Goal: Task Accomplishment & Management: Use online tool/utility

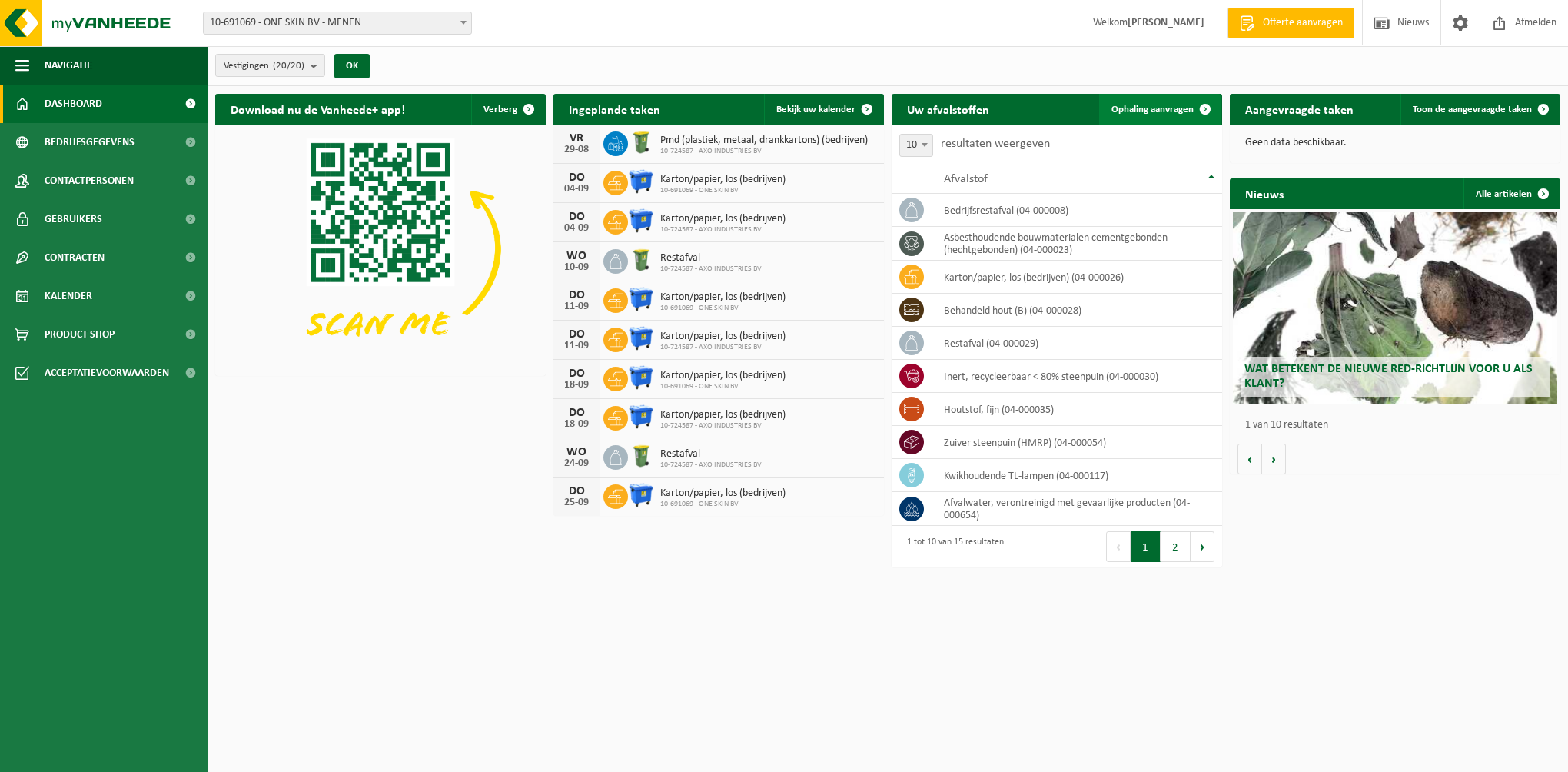
click at [1132, 109] on span "Ophaling aanvragen" at bounding box center [1152, 109] width 82 height 10
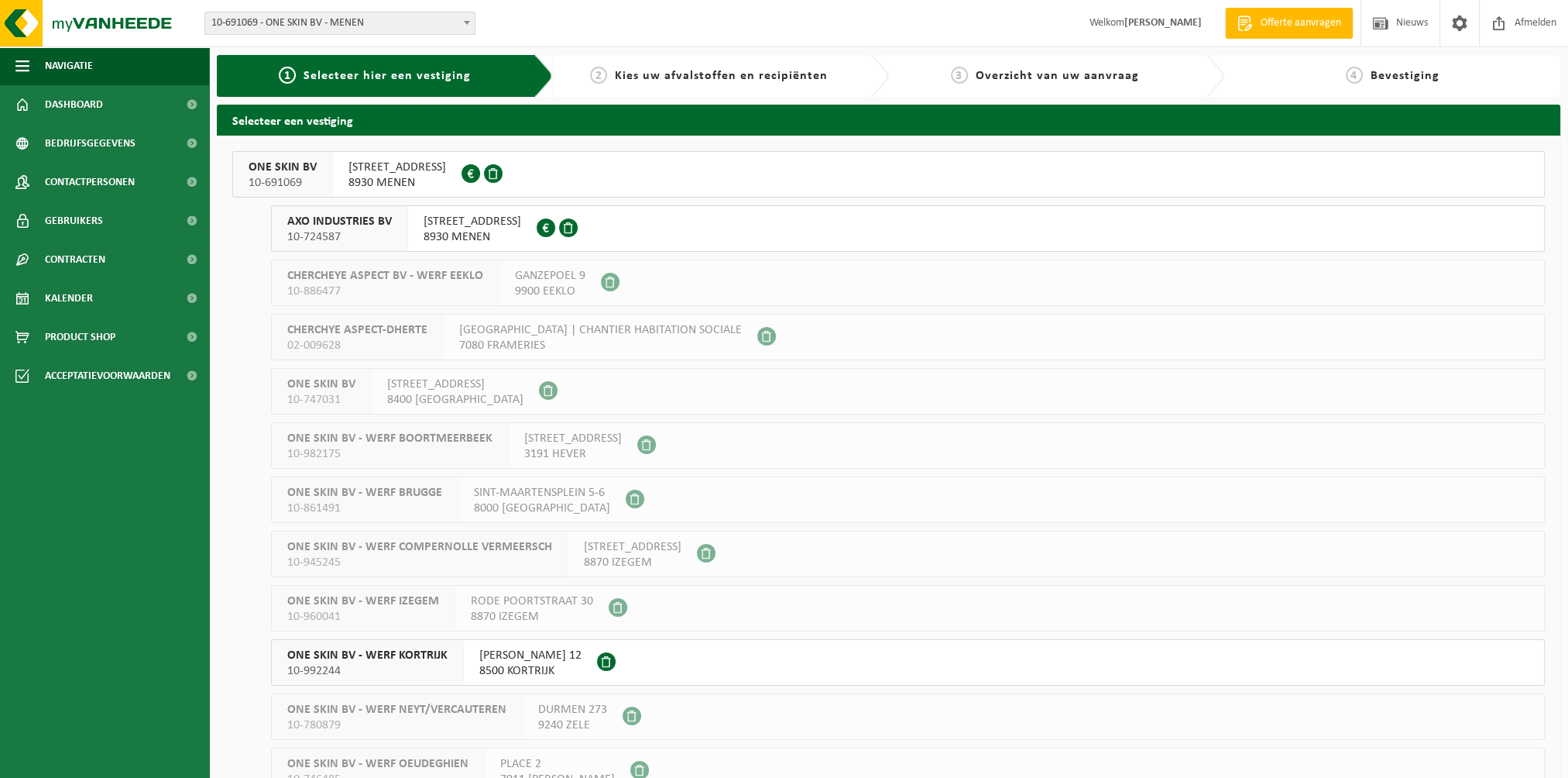
click at [648, 77] on span "Kies uw afvalstoffen en recipiënten" at bounding box center [722, 75] width 213 height 12
click at [362, 224] on span "AXO INDUSTRIES BV" at bounding box center [339, 222] width 105 height 15
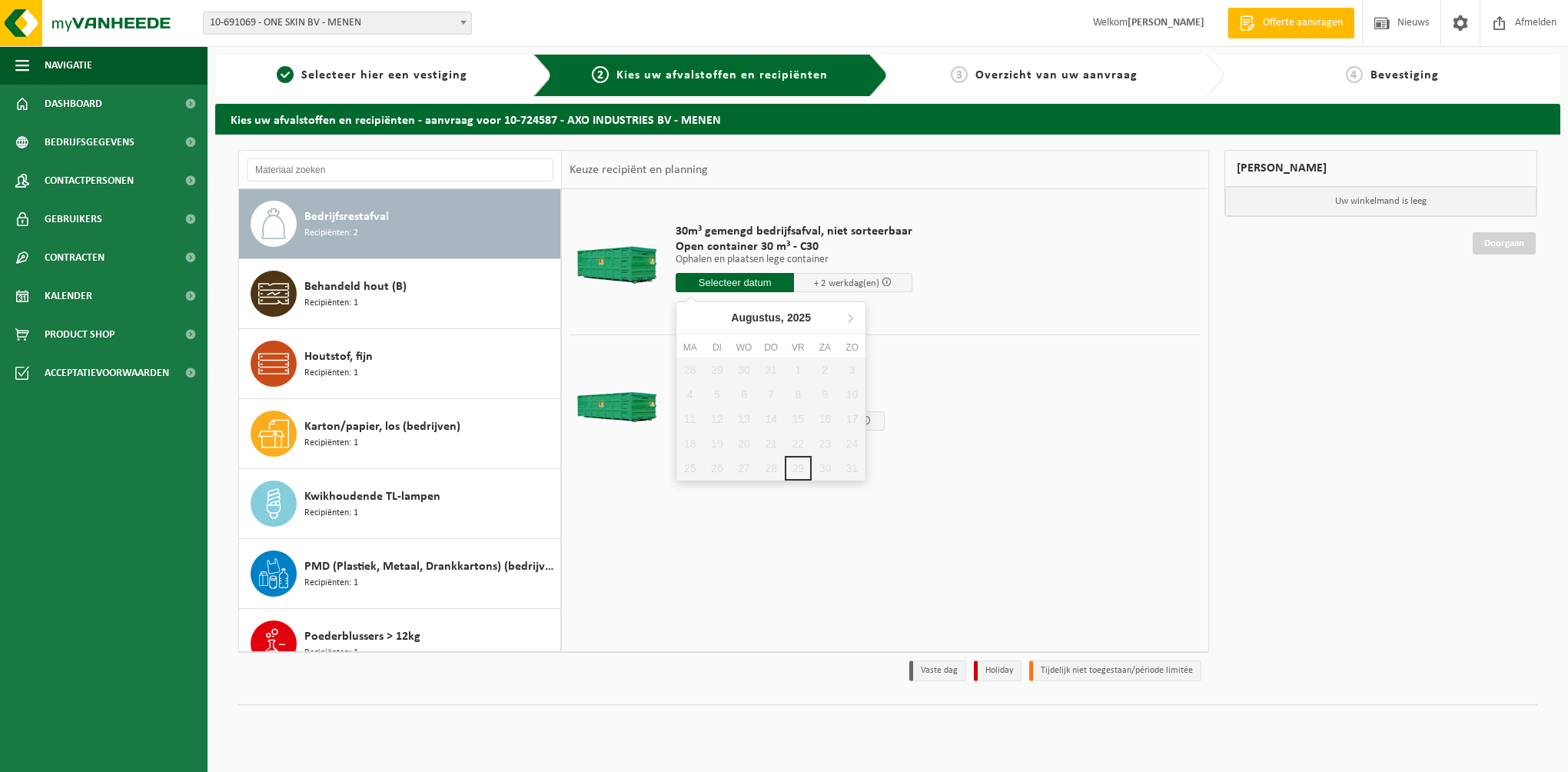
click at [740, 279] on input "text" at bounding box center [734, 282] width 118 height 19
click at [846, 317] on icon at bounding box center [850, 317] width 25 height 25
click at [686, 369] on div "1" at bounding box center [690, 370] width 27 height 25
type input "Van 2025-09-01"
type input "2025-09-01"
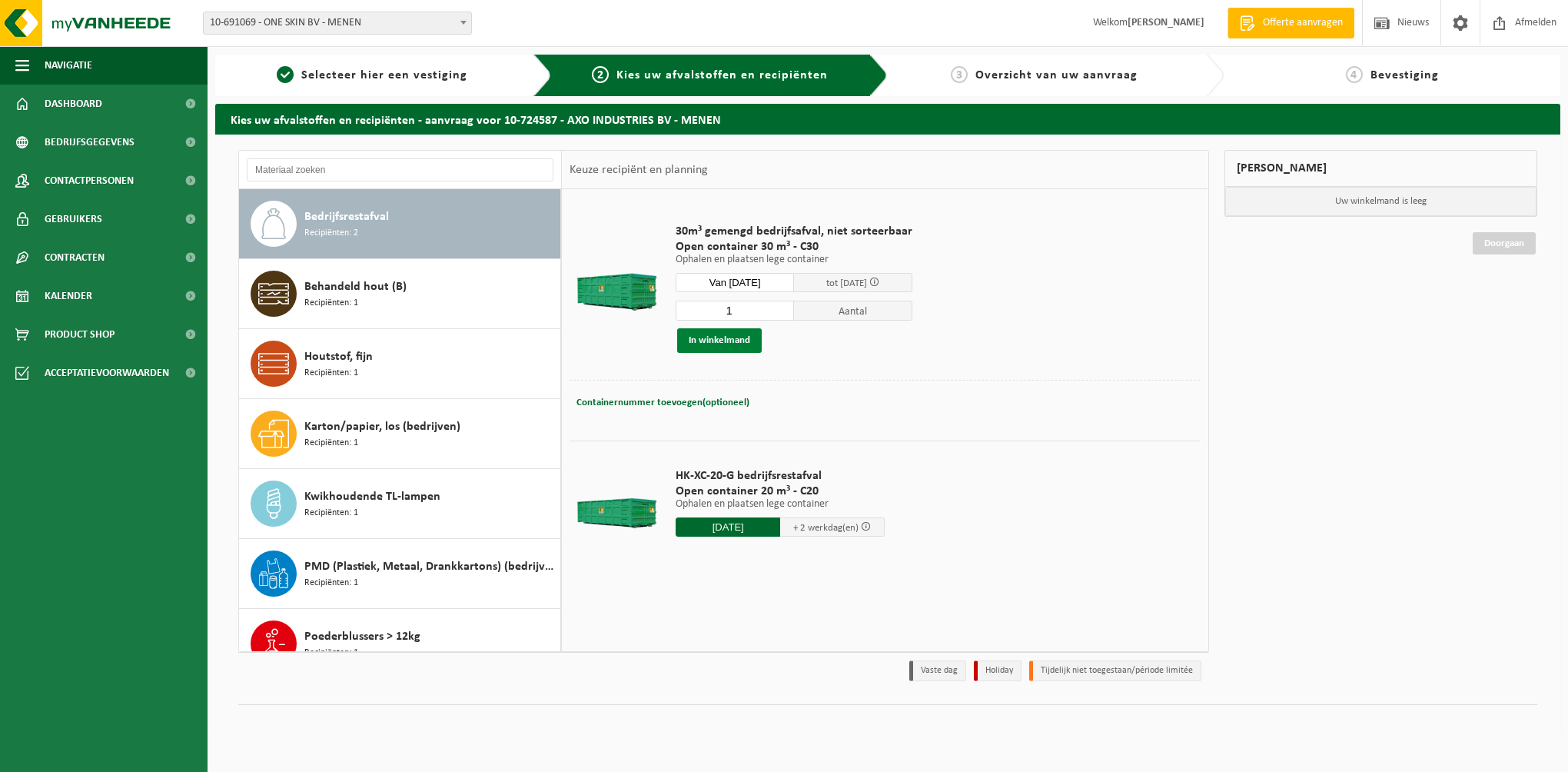
click at [716, 340] on button "In winkelmand" at bounding box center [720, 341] width 85 height 25
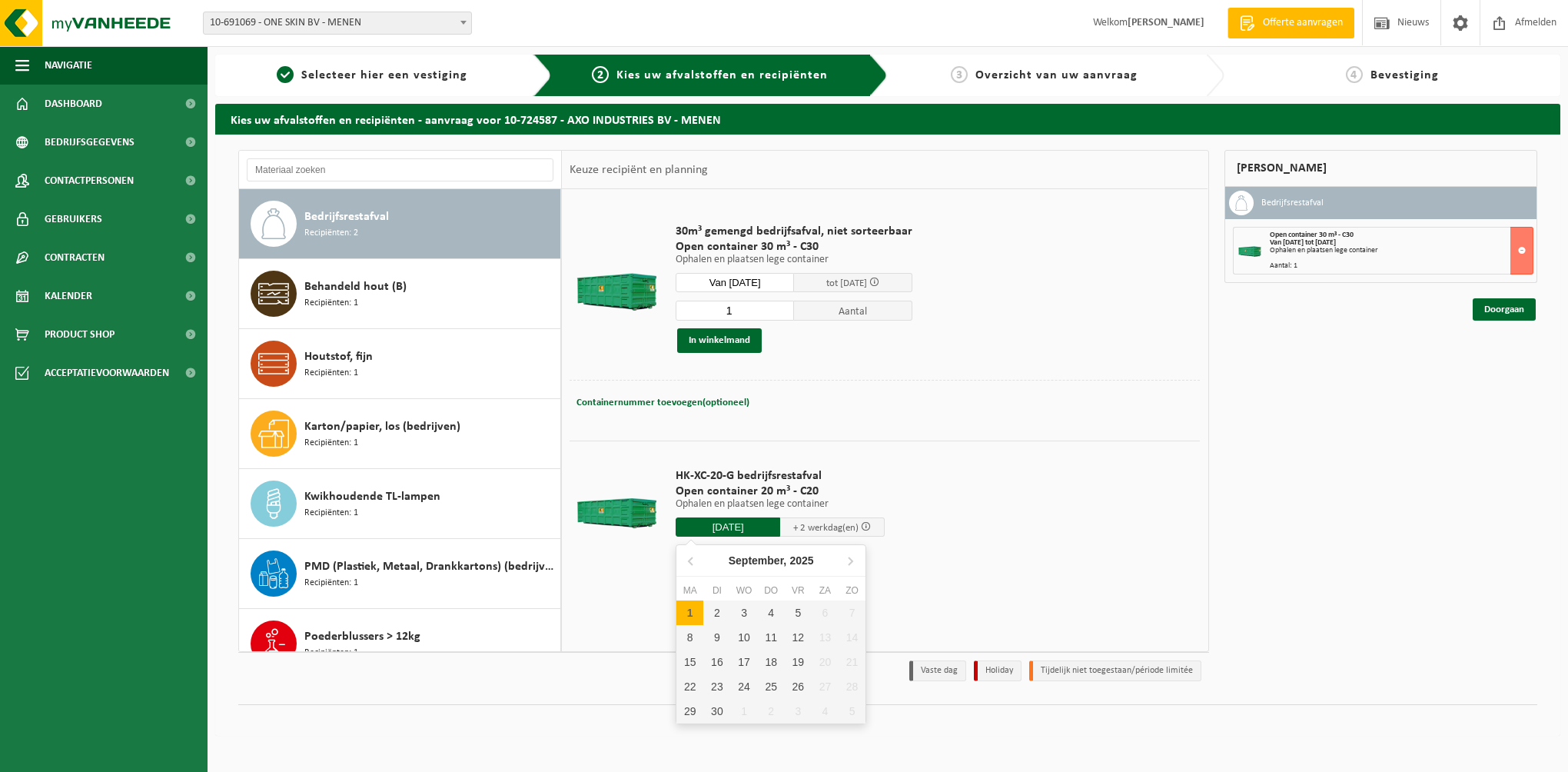
click at [723, 528] on input "2025-09-01" at bounding box center [727, 527] width 105 height 19
click at [689, 608] on div "1" at bounding box center [690, 613] width 27 height 25
click at [691, 608] on div "1" at bounding box center [690, 613] width 27 height 25
type input "Van 2025-09-01"
type input "2025-09-01"
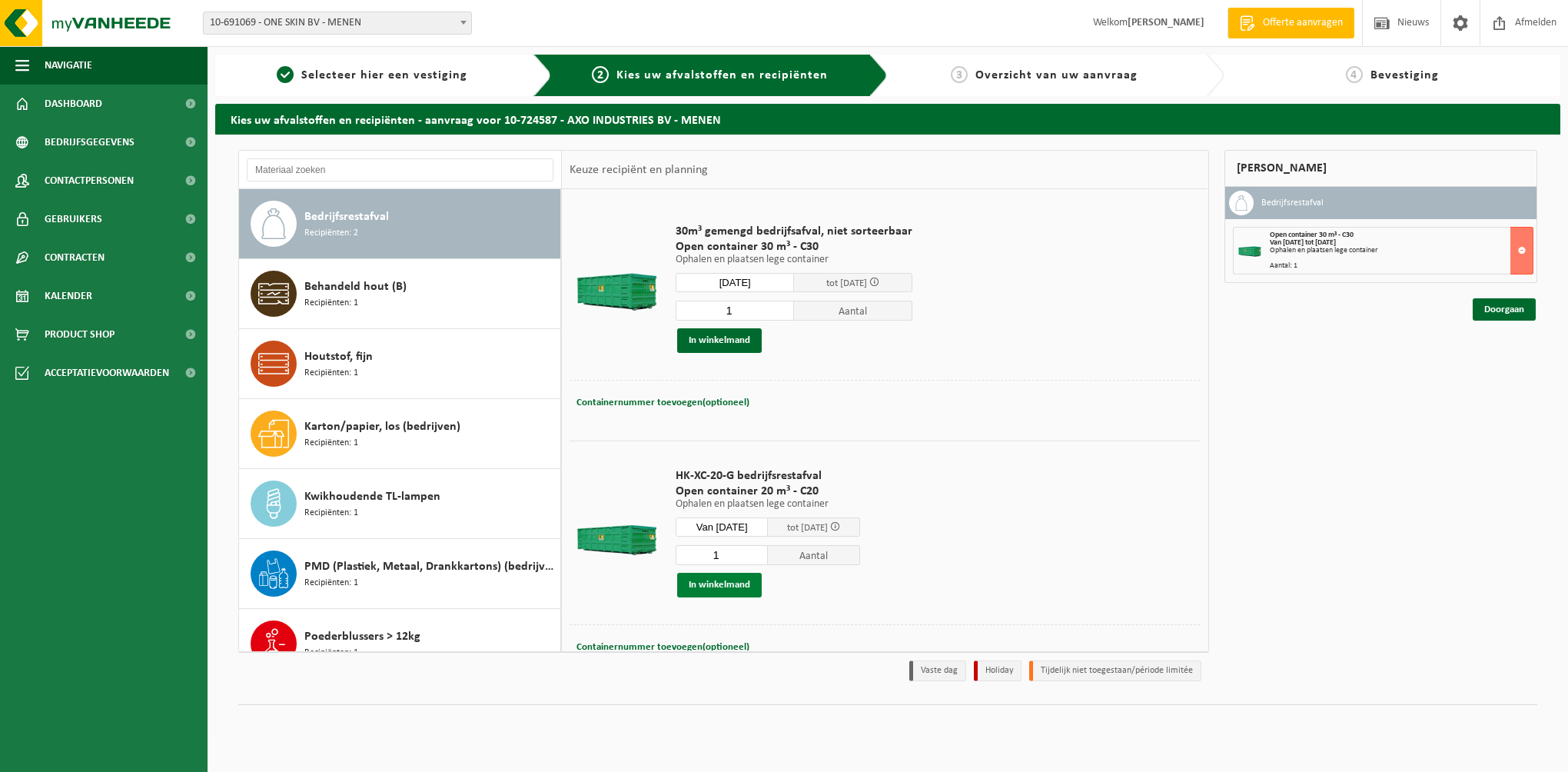
click at [724, 579] on button "In winkelmand" at bounding box center [720, 585] width 85 height 25
click at [1501, 363] on link "Doorgaan" at bounding box center [1504, 365] width 63 height 23
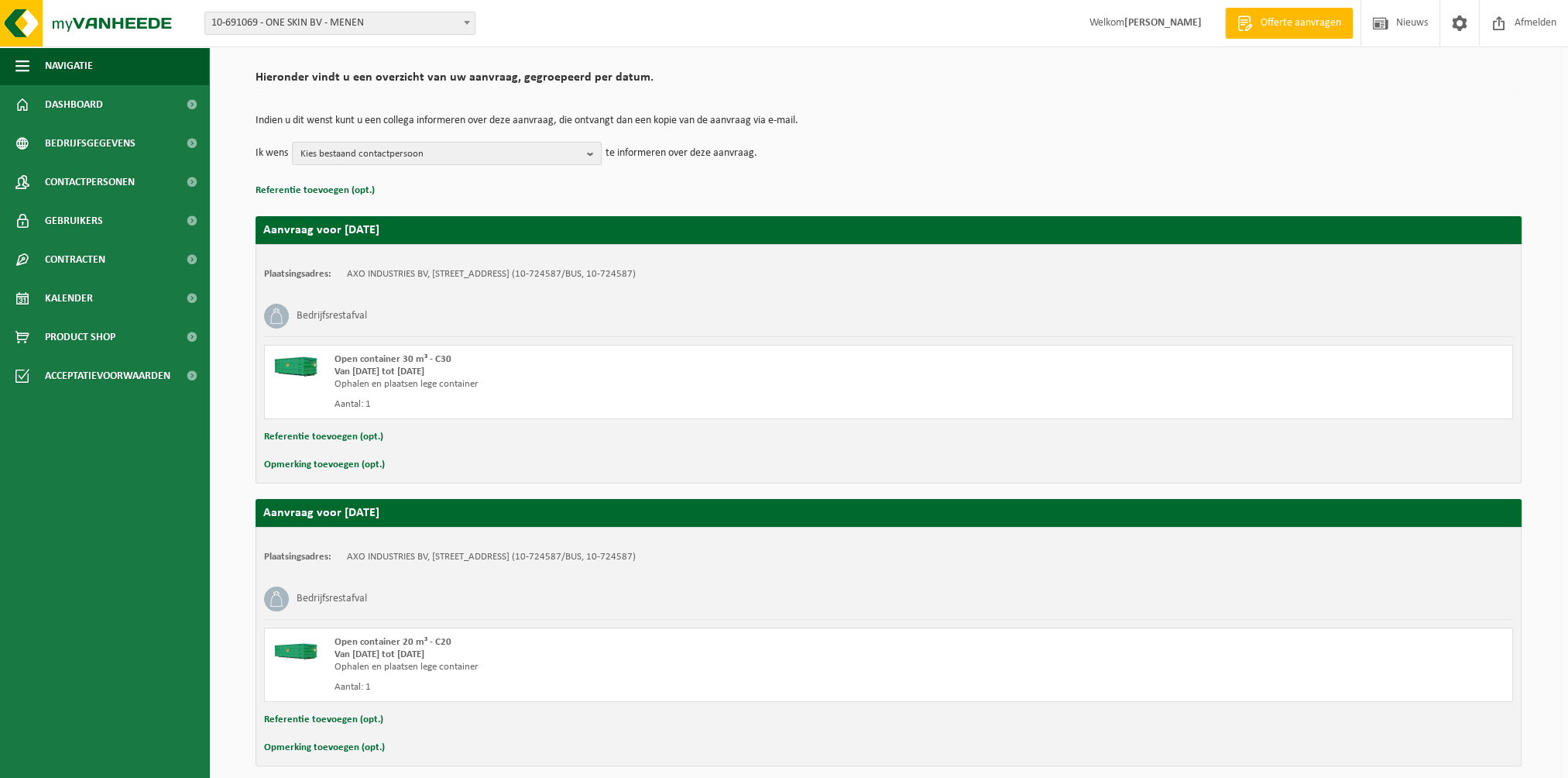
scroll to position [167, 0]
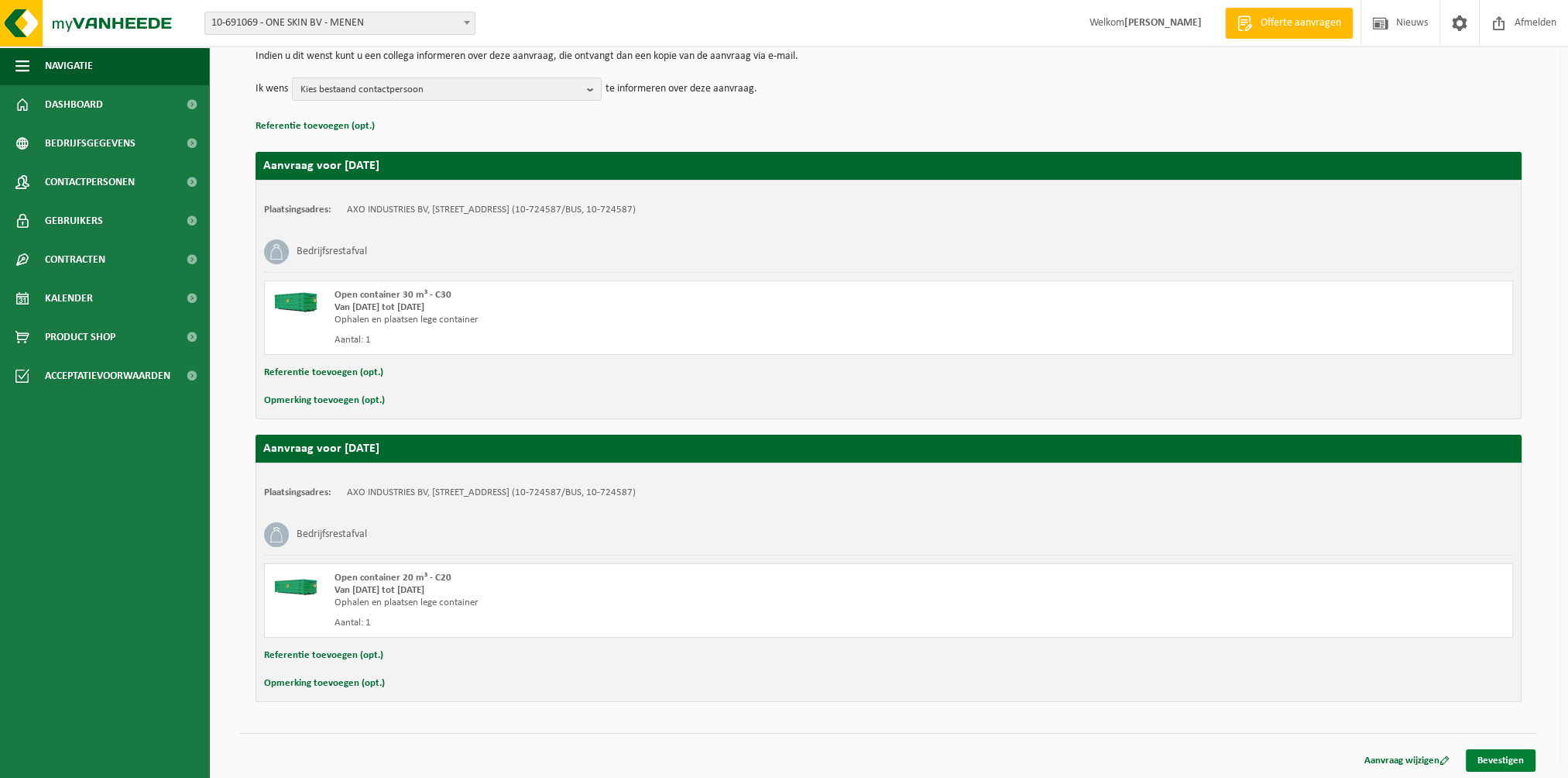
click at [1510, 754] on link "Bevestigen" at bounding box center [1500, 761] width 69 height 23
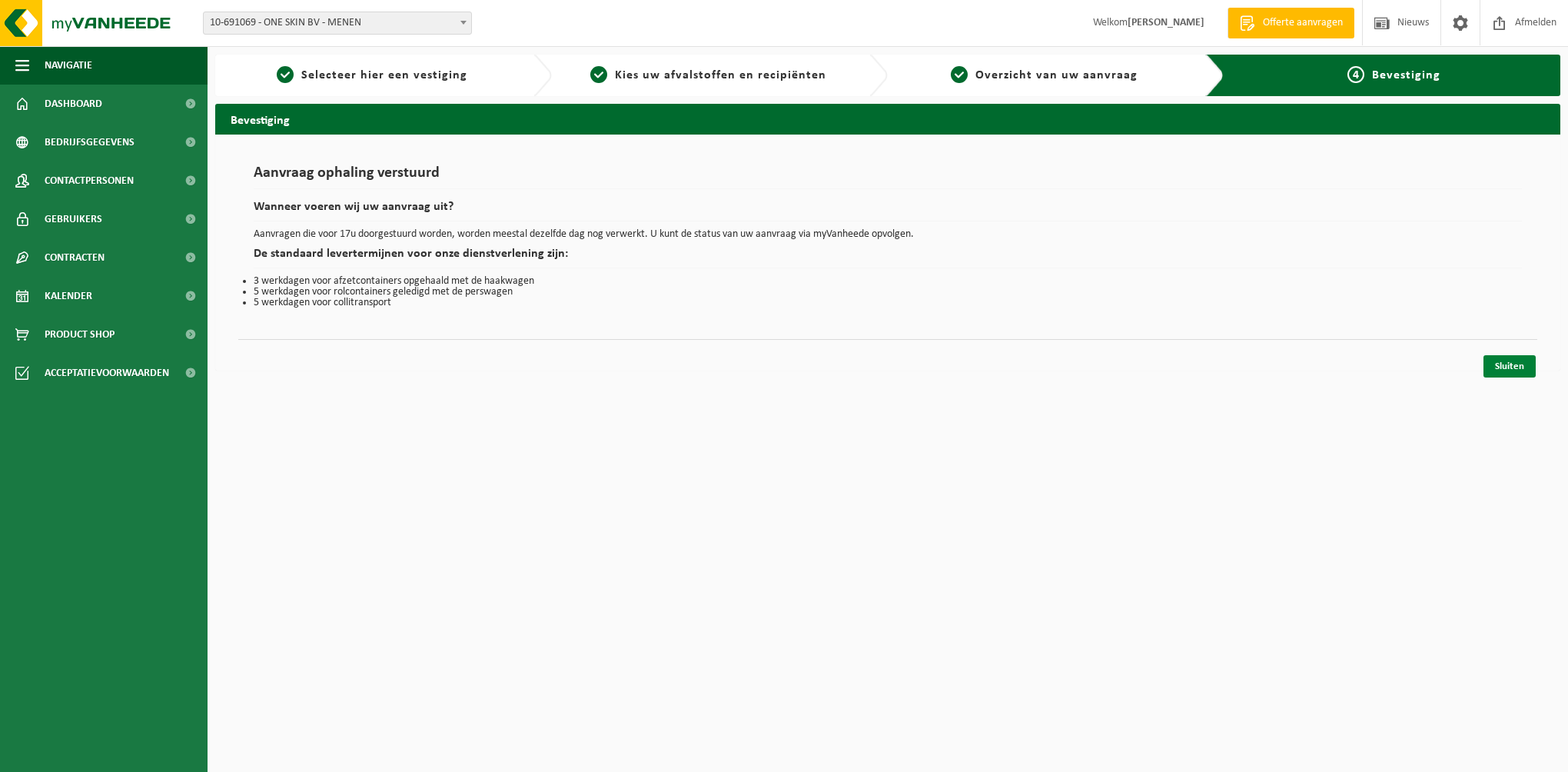
click at [1506, 360] on link "Sluiten" at bounding box center [1509, 366] width 52 height 23
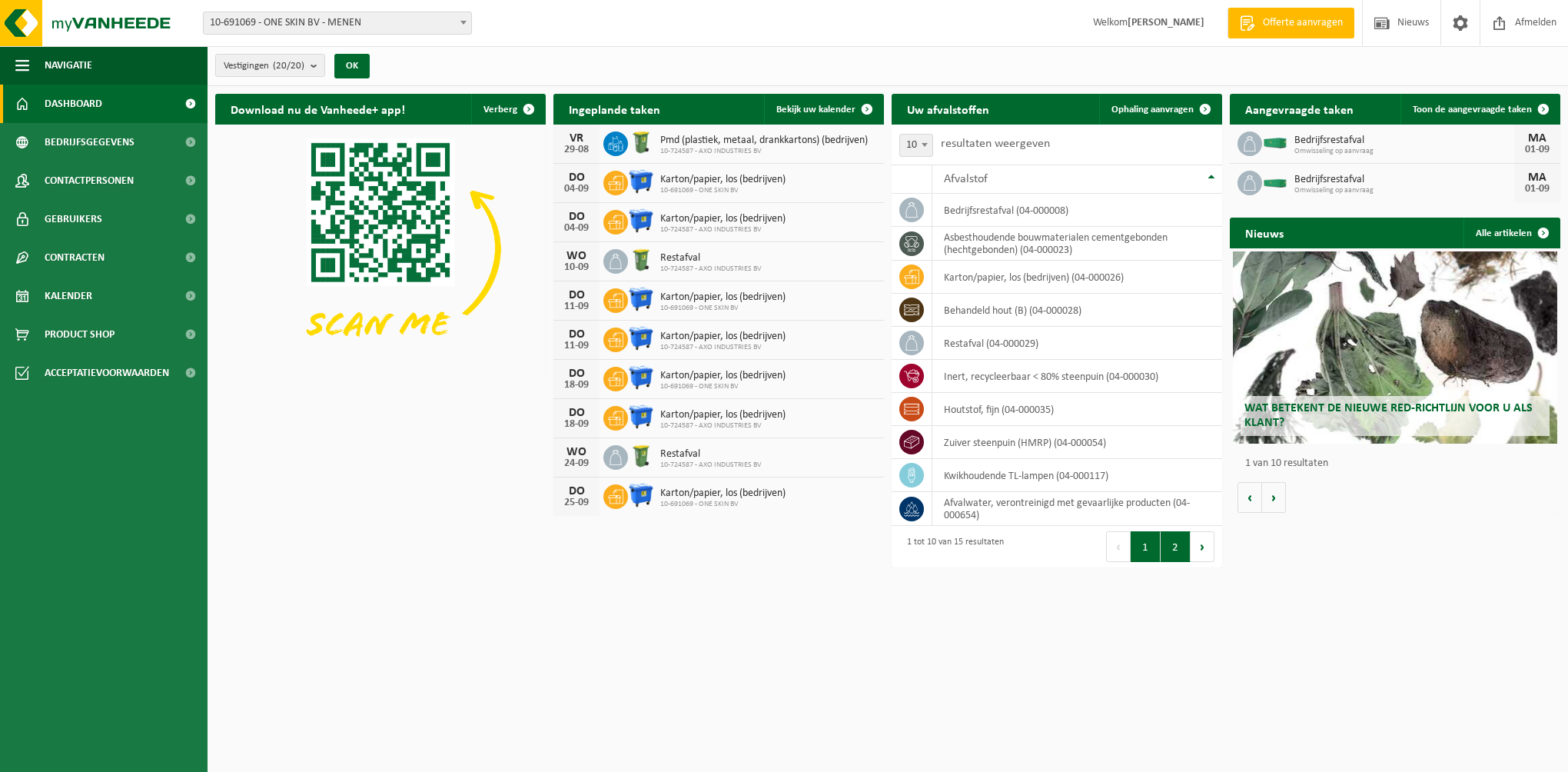
click at [1167, 549] on button "2" at bounding box center [1176, 546] width 30 height 31
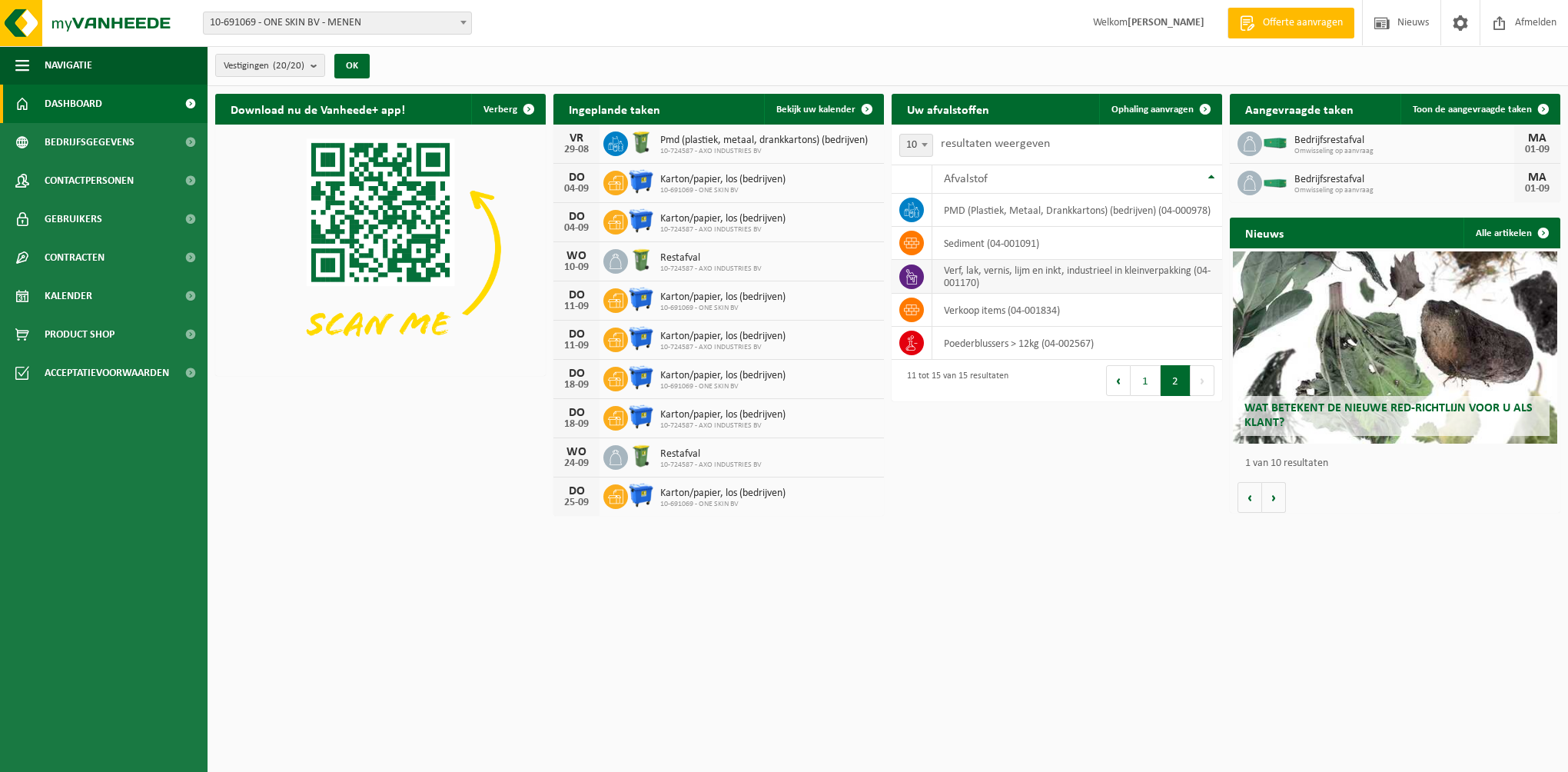
click at [1005, 277] on td "verf, lak, vernis, lijm en inkt, industrieel in kleinverpakking (04-001170)" at bounding box center [1076, 277] width 290 height 34
click at [978, 274] on td "verf, lak, vernis, lijm en inkt, industrieel in kleinverpakking (04-001170)" at bounding box center [1076, 277] width 290 height 34
click at [1162, 114] on span "Ophaling aanvragen" at bounding box center [1152, 109] width 82 height 10
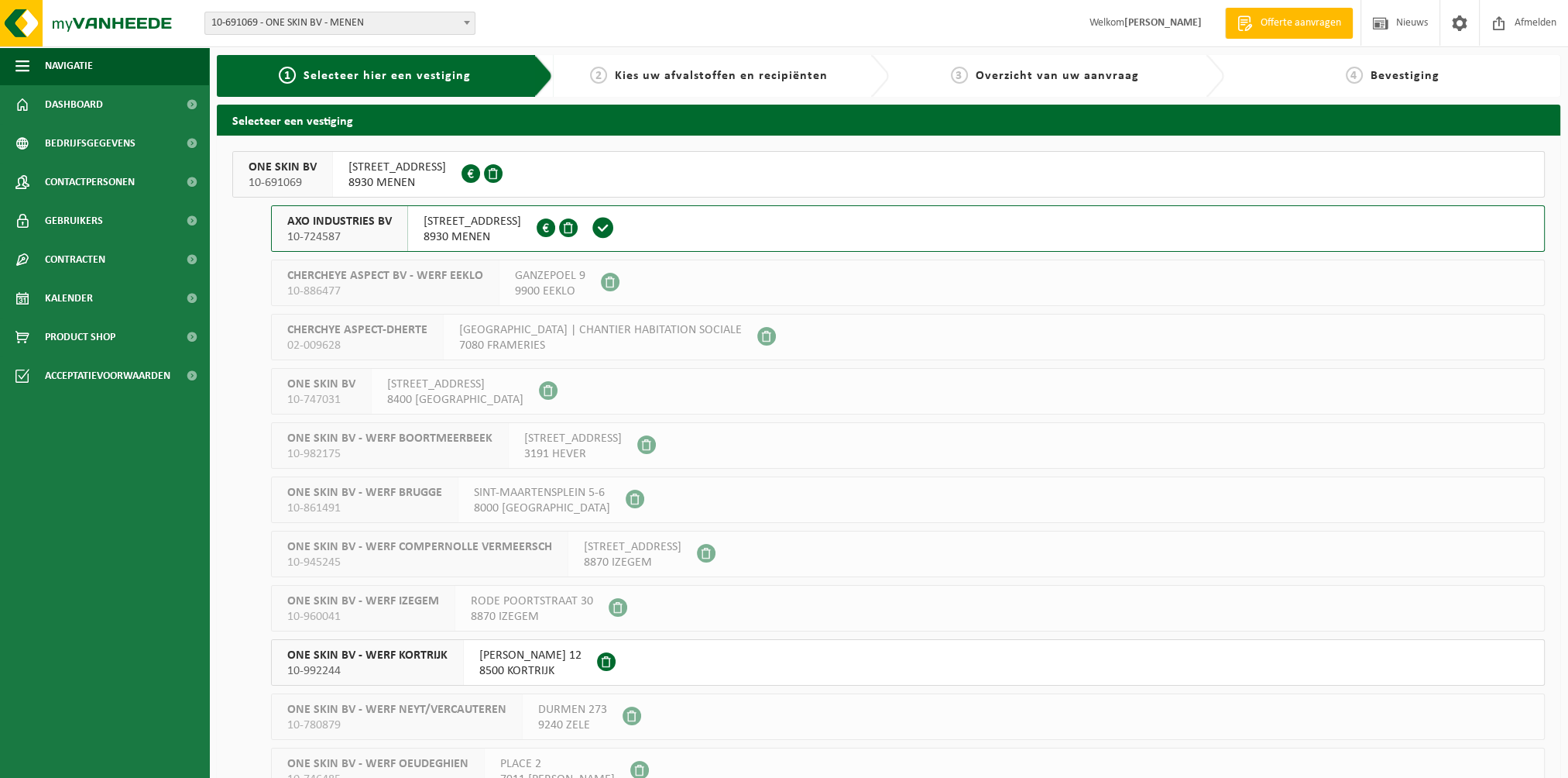
click at [301, 177] on span "10-691069" at bounding box center [282, 183] width 68 height 15
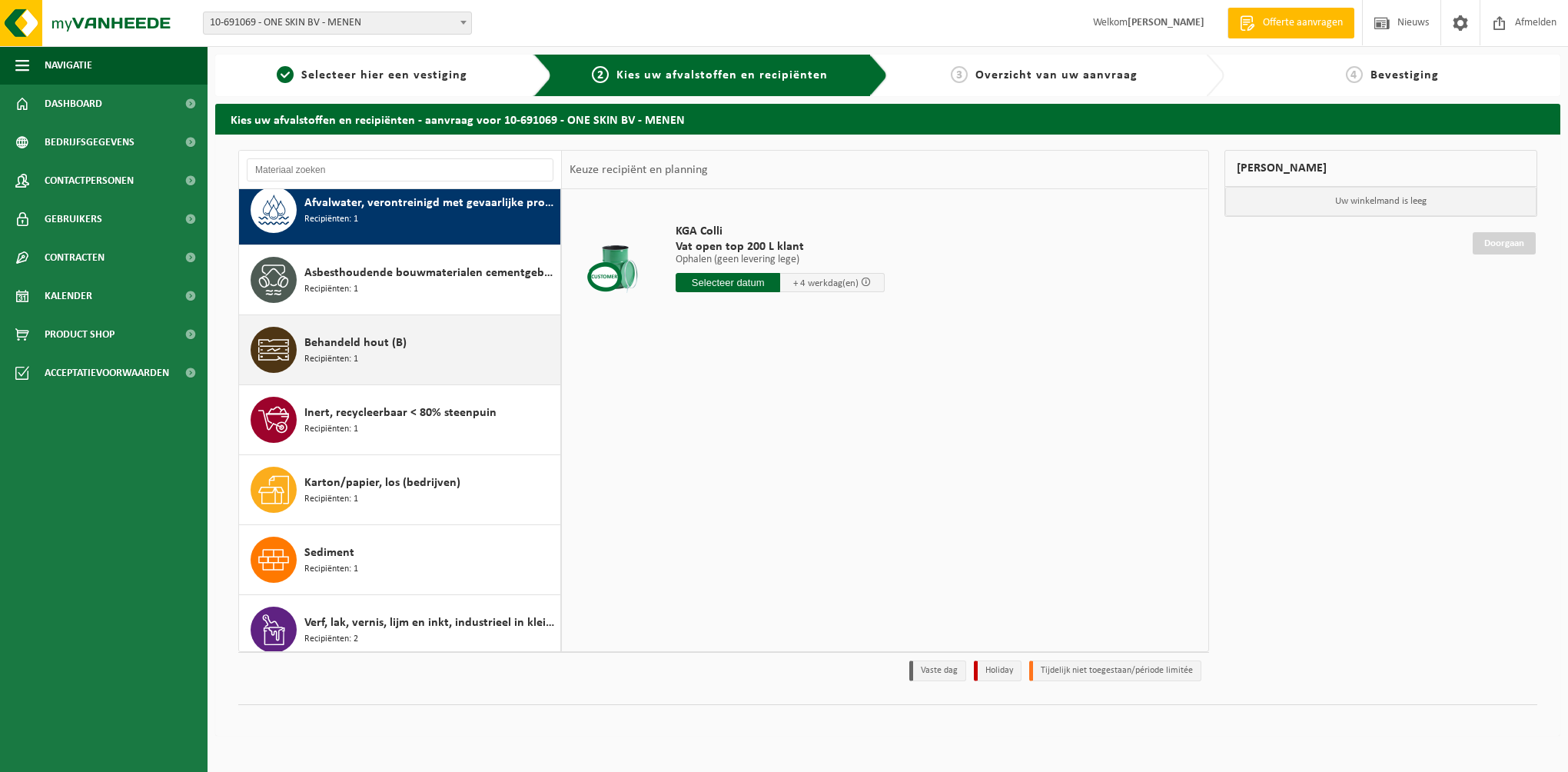
scroll to position [26, 0]
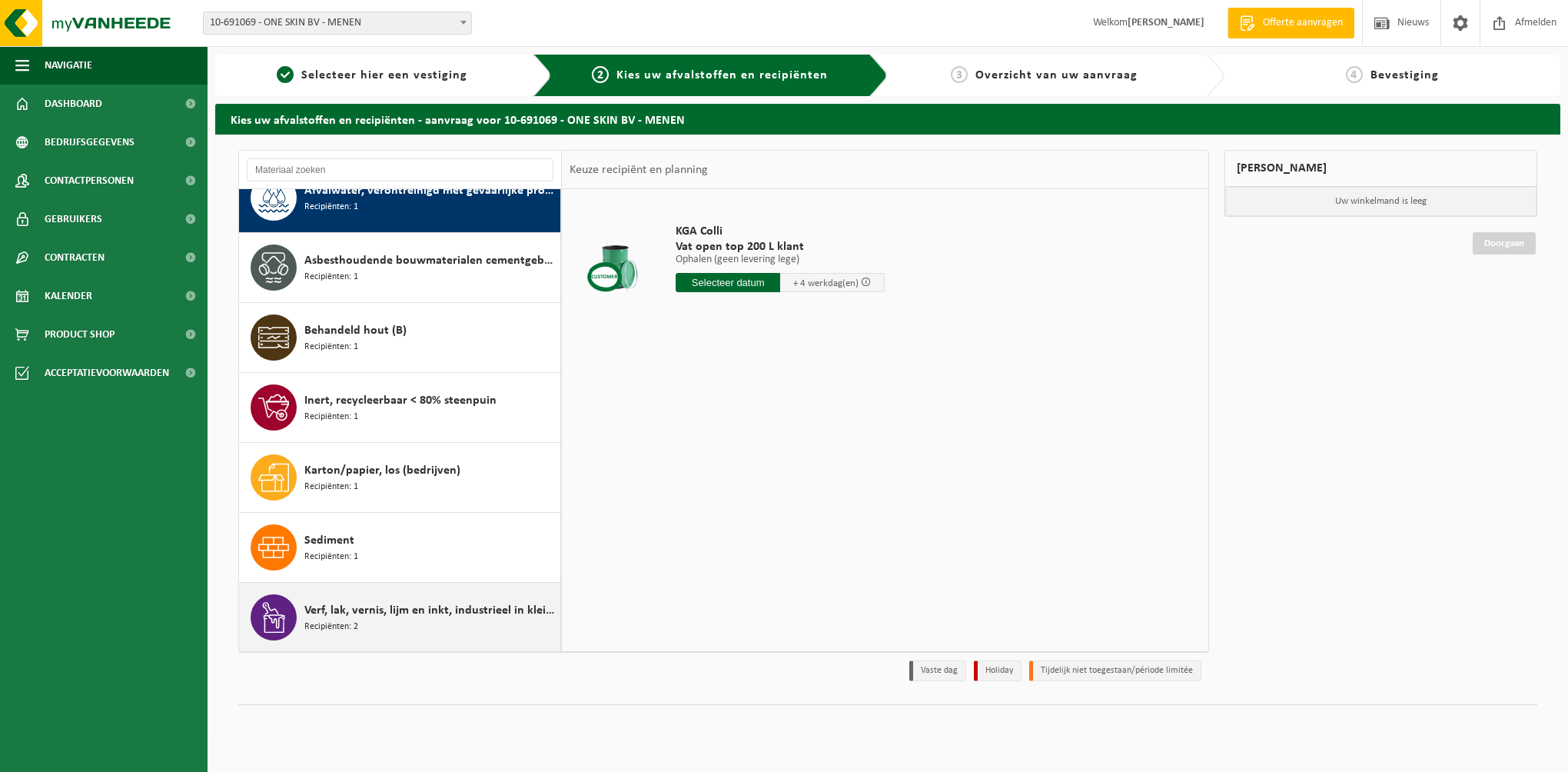
click at [379, 610] on span "Verf, lak, vernis, lijm en inkt, industrieel in kleinverpakking" at bounding box center [430, 611] width 252 height 19
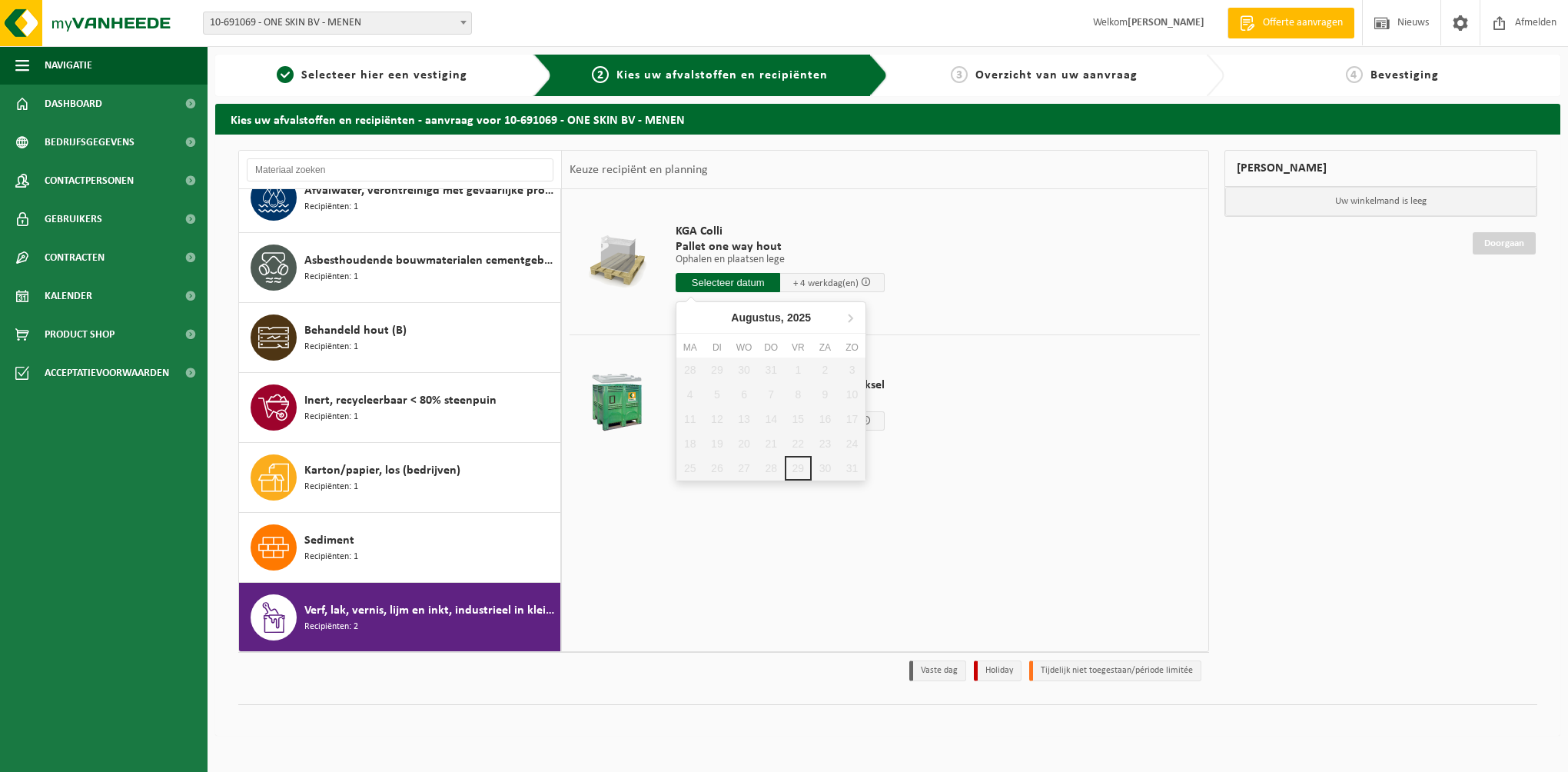
click at [739, 279] on input "text" at bounding box center [727, 282] width 105 height 19
click at [847, 313] on icon at bounding box center [850, 317] width 25 height 25
click at [732, 367] on div "3" at bounding box center [743, 370] width 27 height 25
type input "Van 2025-09-03"
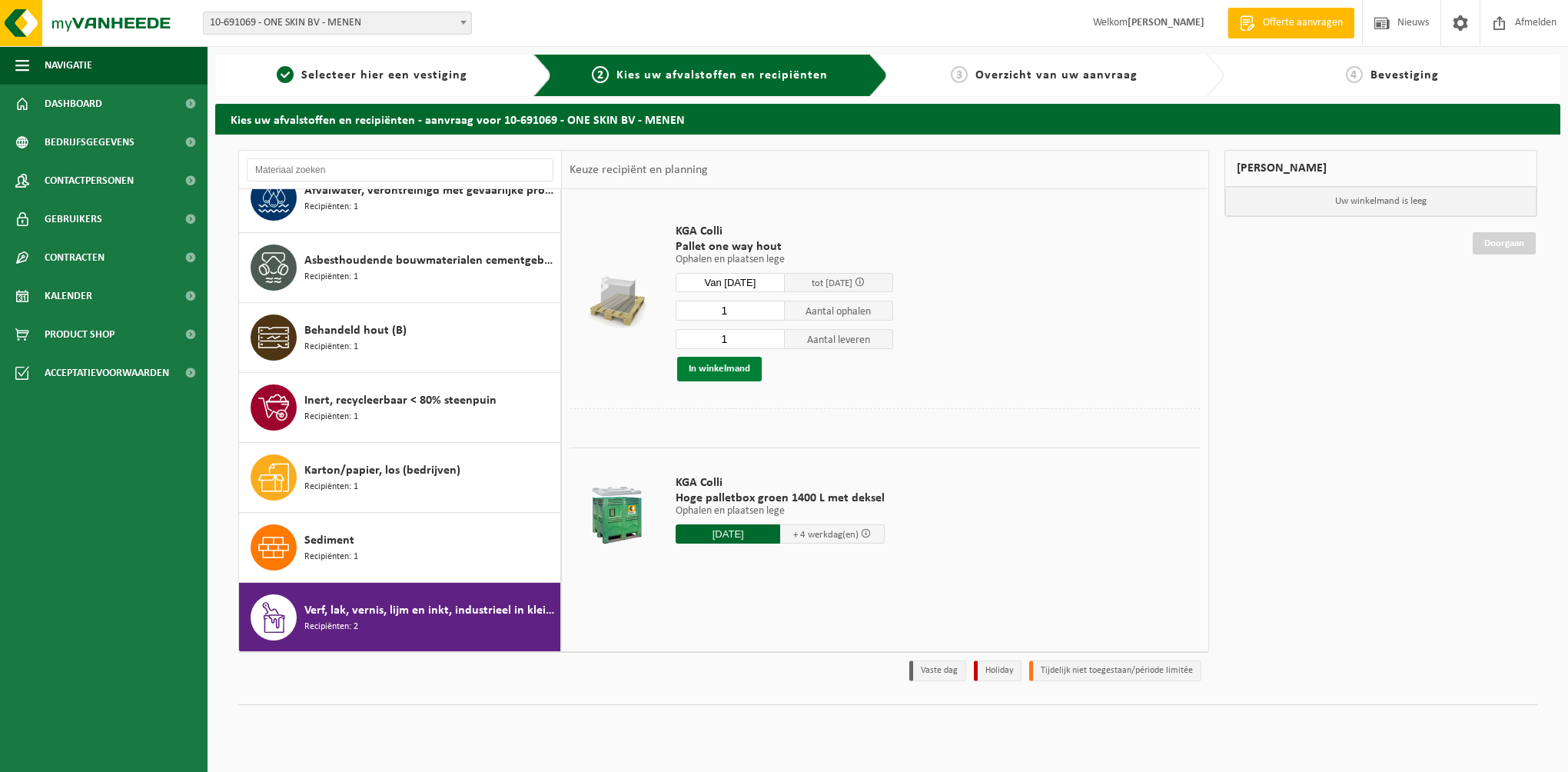
click at [742, 364] on button "In winkelmand" at bounding box center [720, 369] width 85 height 25
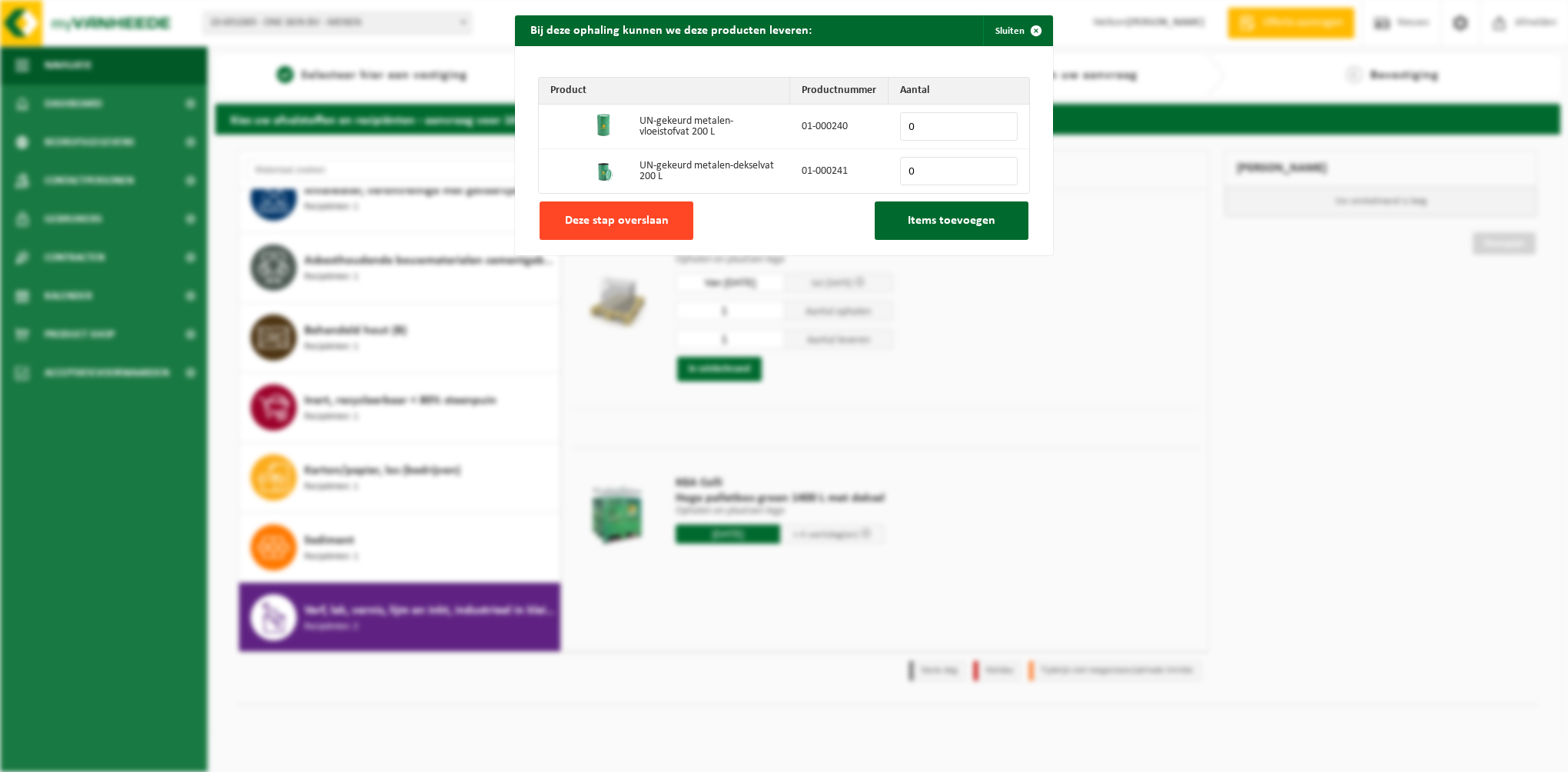
click at [596, 214] on span "Deze stap overslaan" at bounding box center [617, 220] width 104 height 12
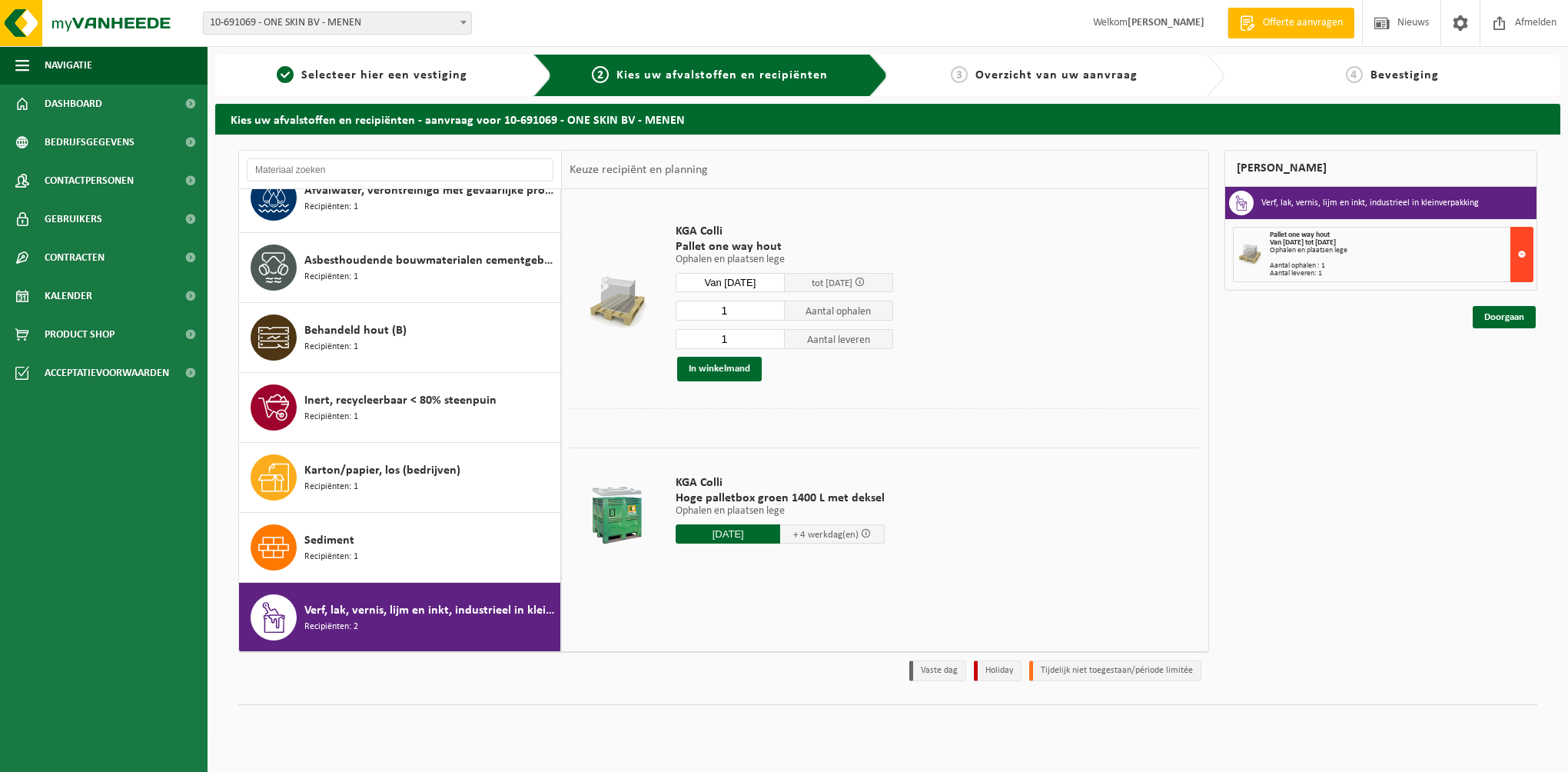
click at [1519, 254] on button at bounding box center [1522, 254] width 23 height 56
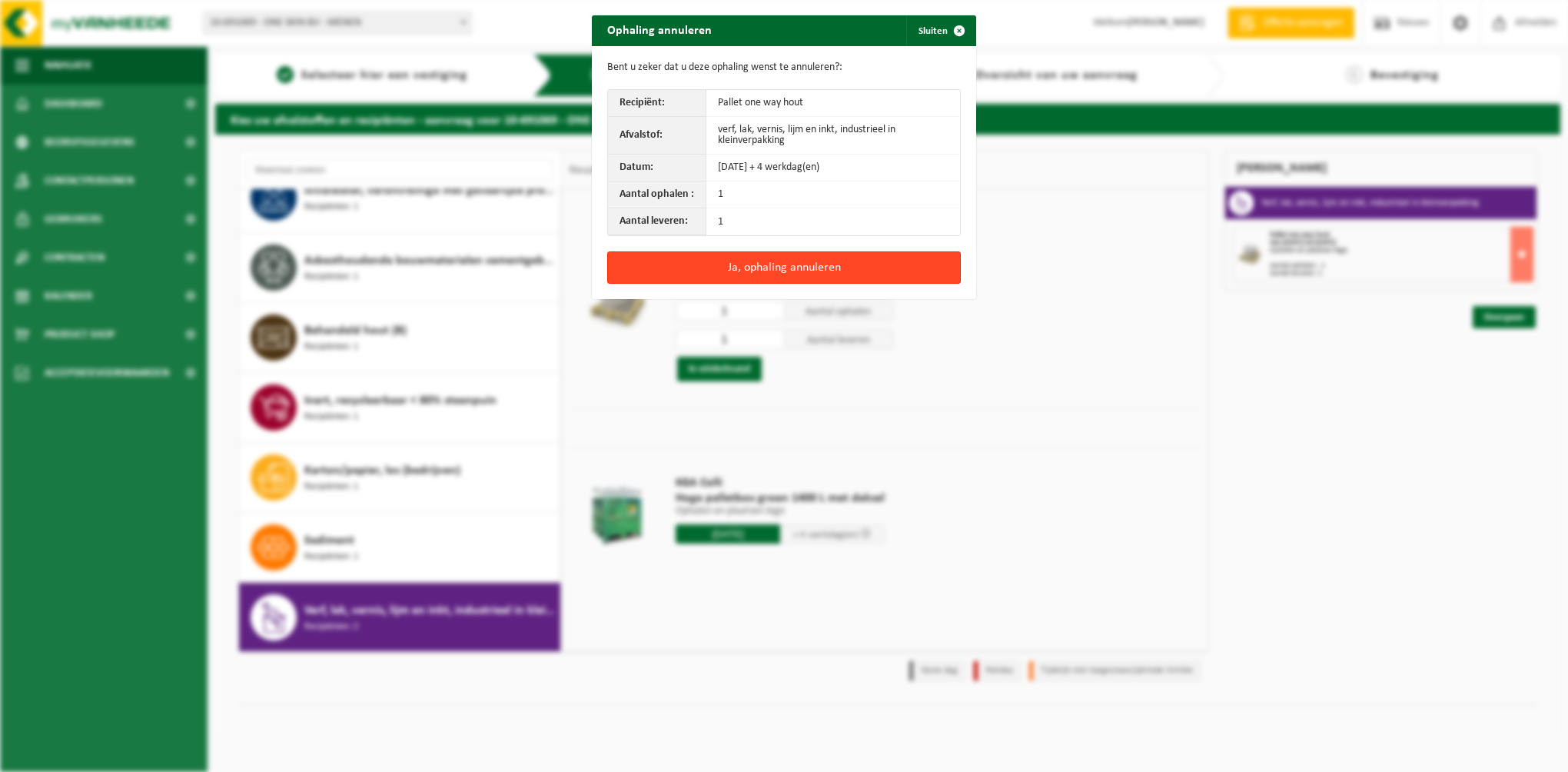
click at [731, 272] on button "Ja, ophaling annuleren" at bounding box center [783, 267] width 354 height 32
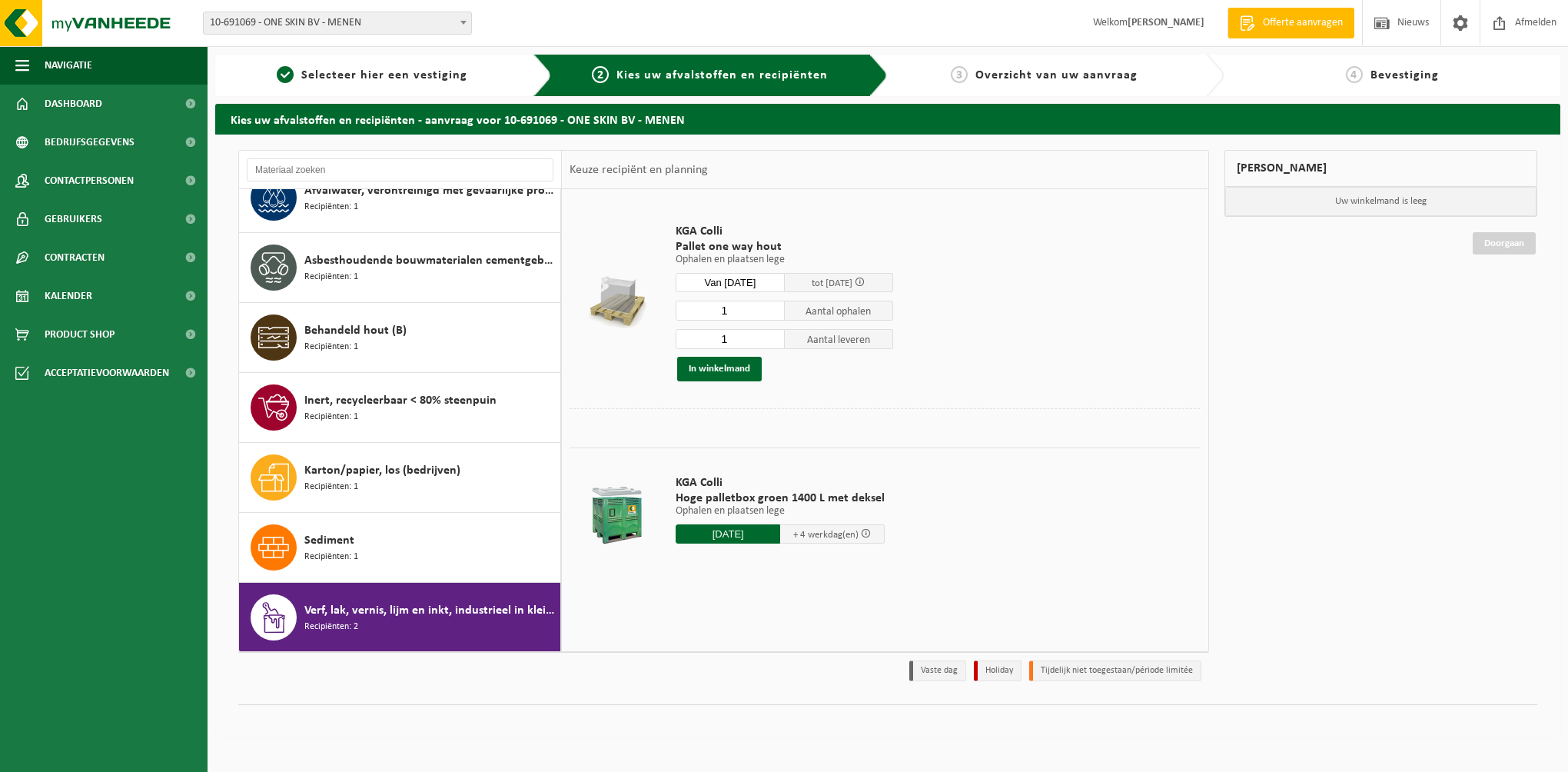
click at [716, 529] on input "2025-09-03" at bounding box center [727, 533] width 105 height 19
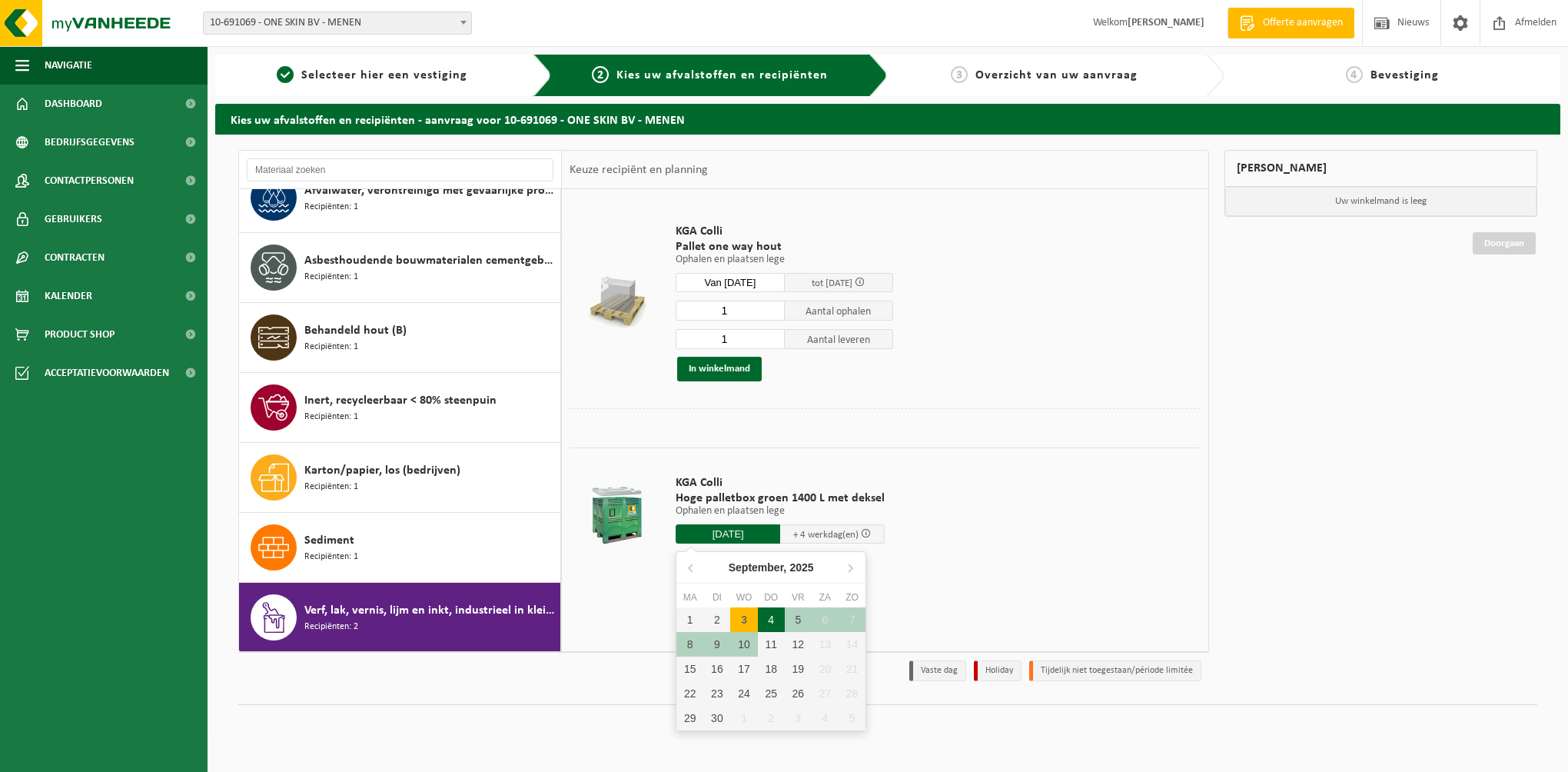
click at [778, 615] on div "4" at bounding box center [771, 619] width 27 height 25
type input "Van 2025-09-04"
type input "2025-09-04"
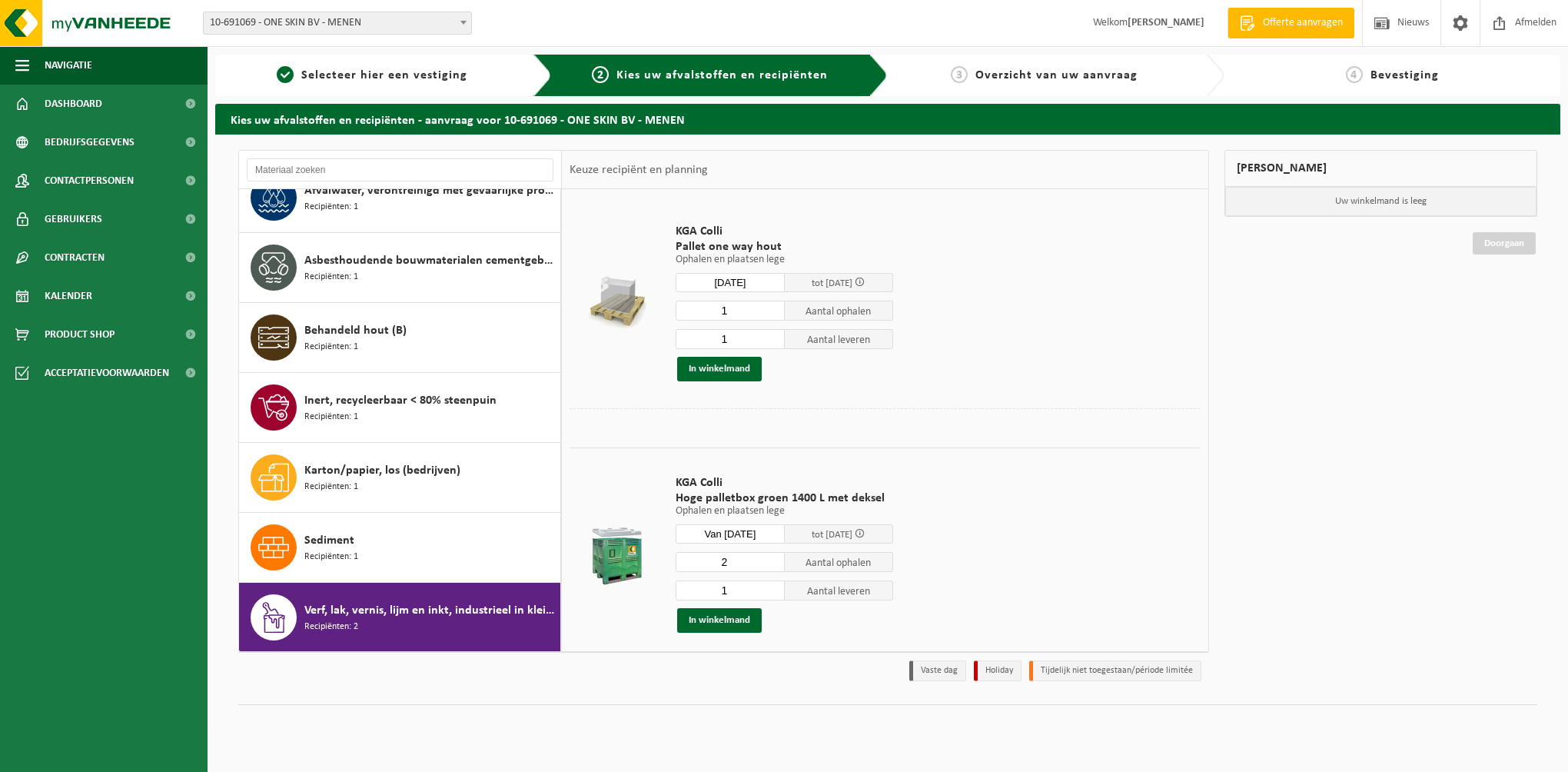
type input "2"
click at [774, 556] on input "2" at bounding box center [730, 562] width 109 height 20
click at [741, 618] on button "In winkelmand" at bounding box center [720, 620] width 85 height 25
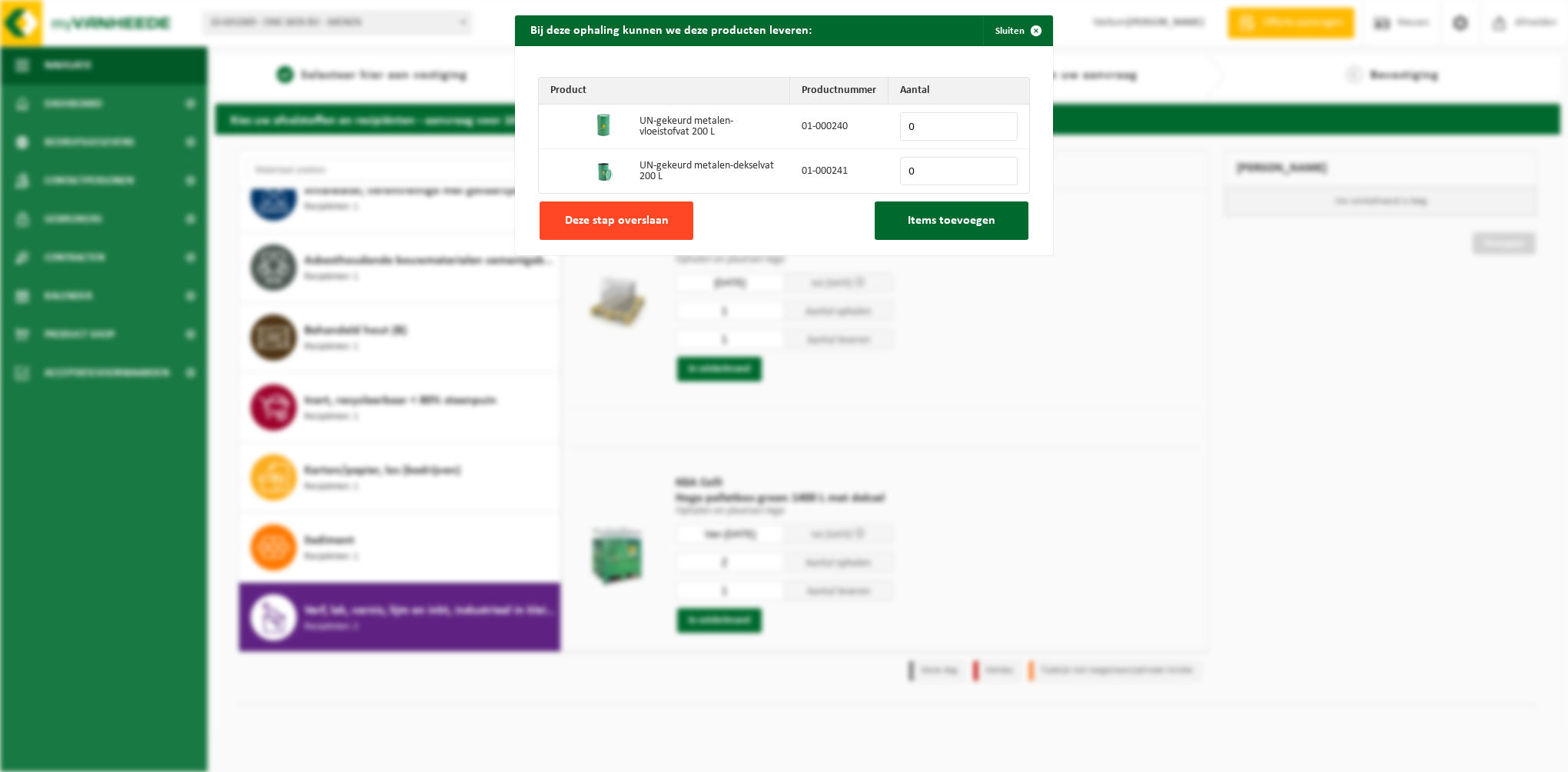
click at [605, 222] on span "Deze stap overslaan" at bounding box center [617, 220] width 104 height 12
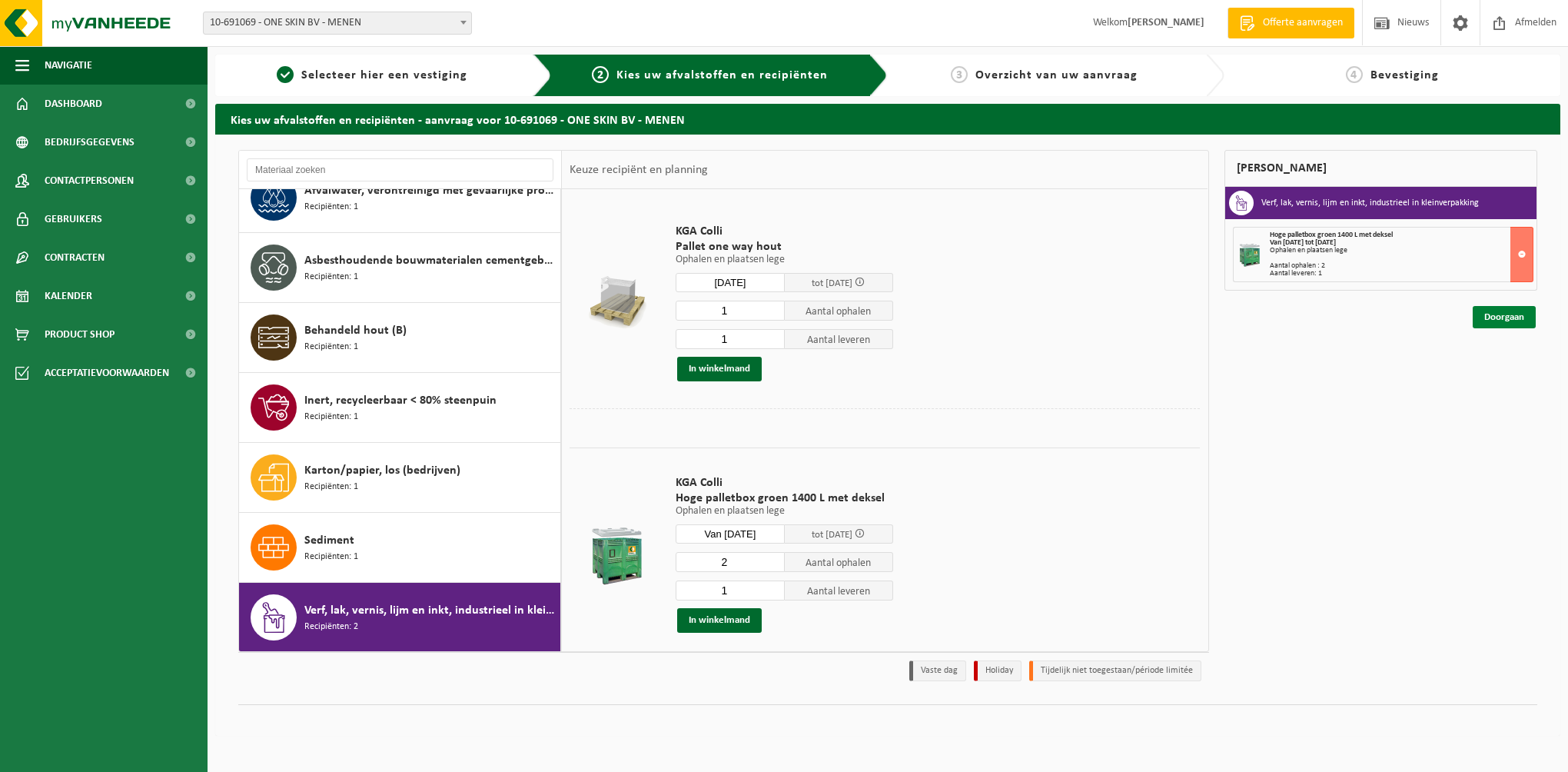
click at [1500, 313] on link "Doorgaan" at bounding box center [1504, 317] width 63 height 23
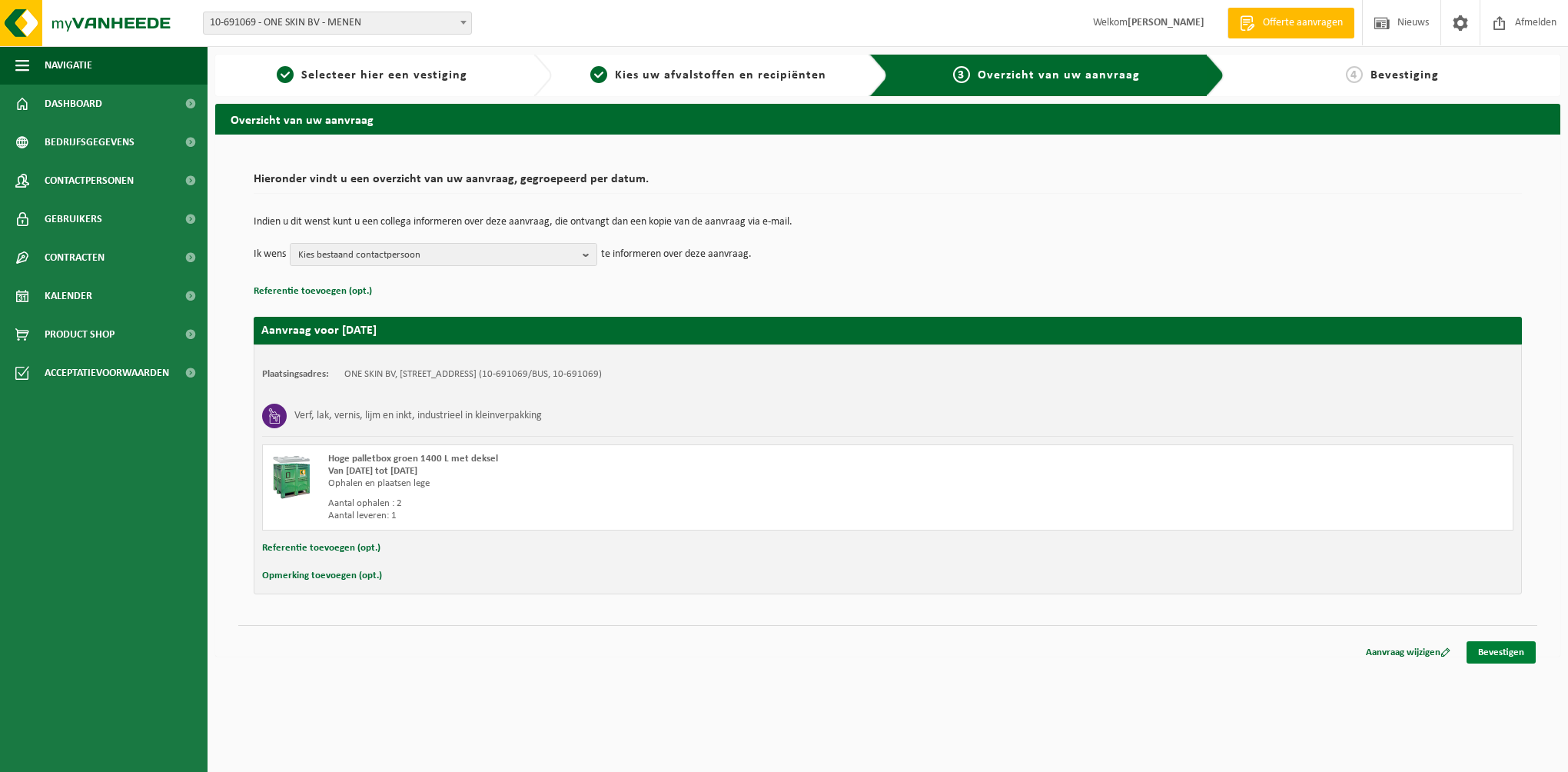
click at [1497, 649] on link "Bevestigen" at bounding box center [1500, 652] width 69 height 23
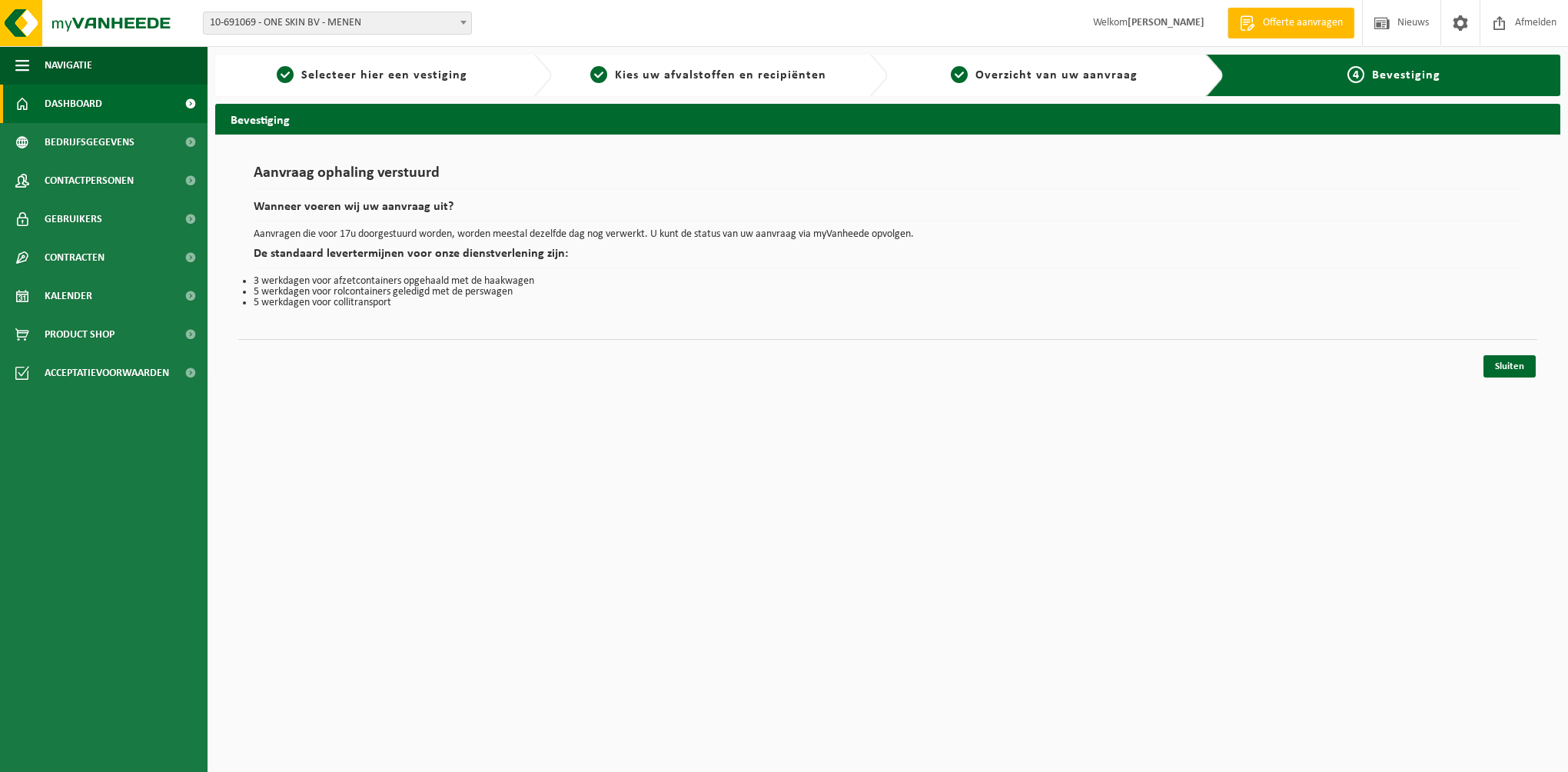
click at [68, 107] on span "Dashboard" at bounding box center [73, 104] width 58 height 39
